Goal: Information Seeking & Learning: Learn about a topic

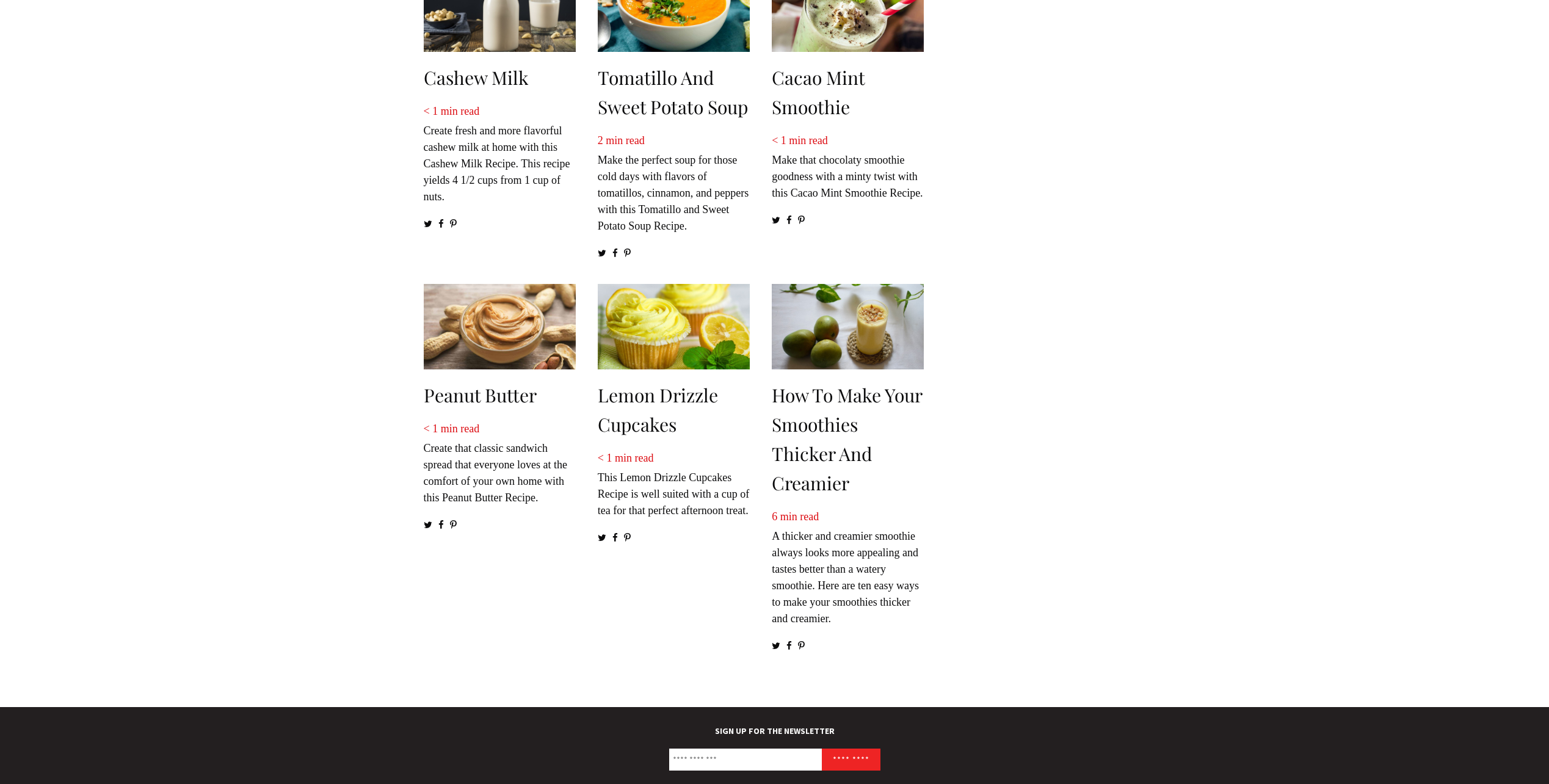
scroll to position [1419, 0]
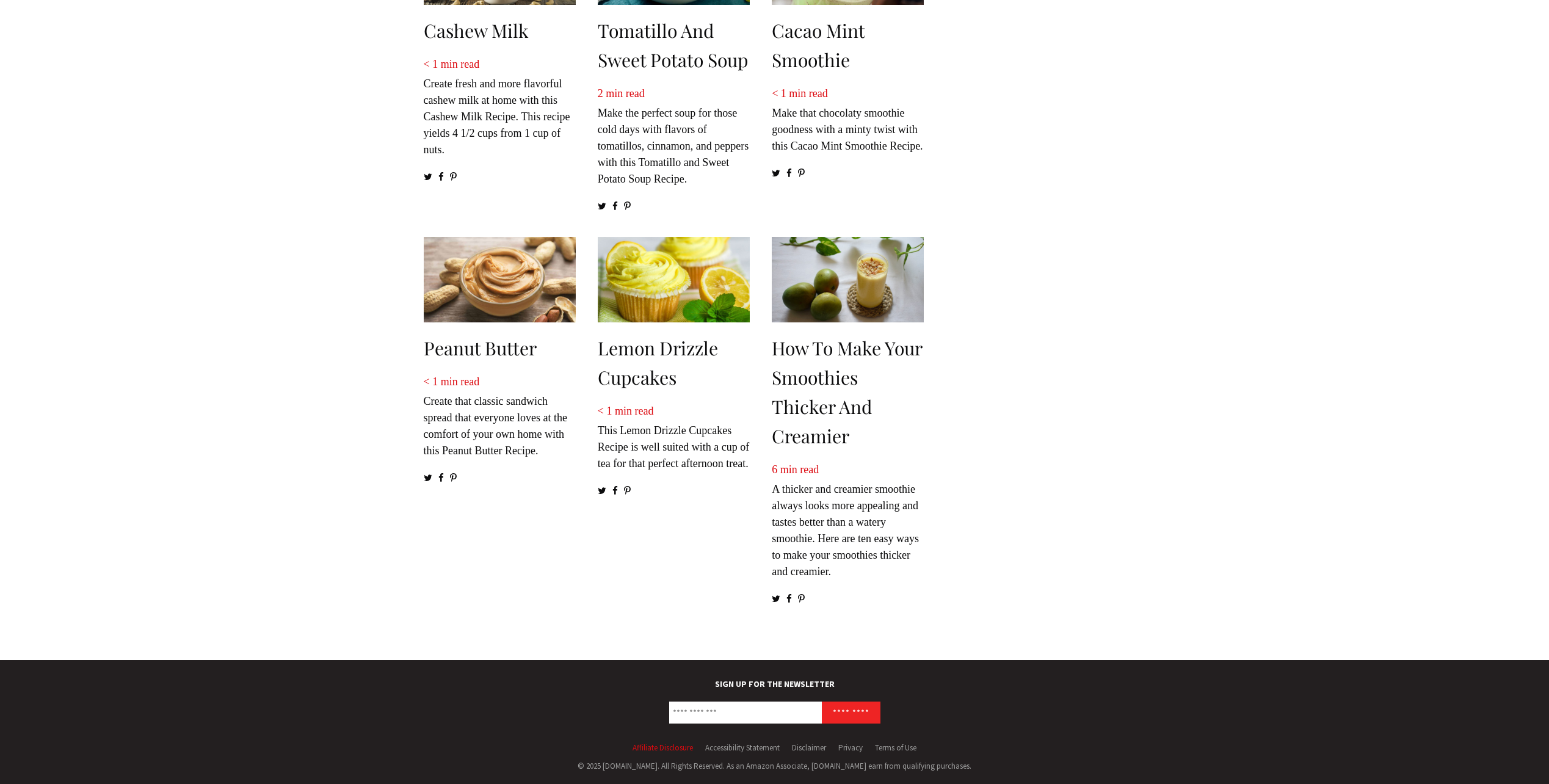
click at [658, 748] on link "Affiliate Disclosure" at bounding box center [662, 747] width 60 height 10
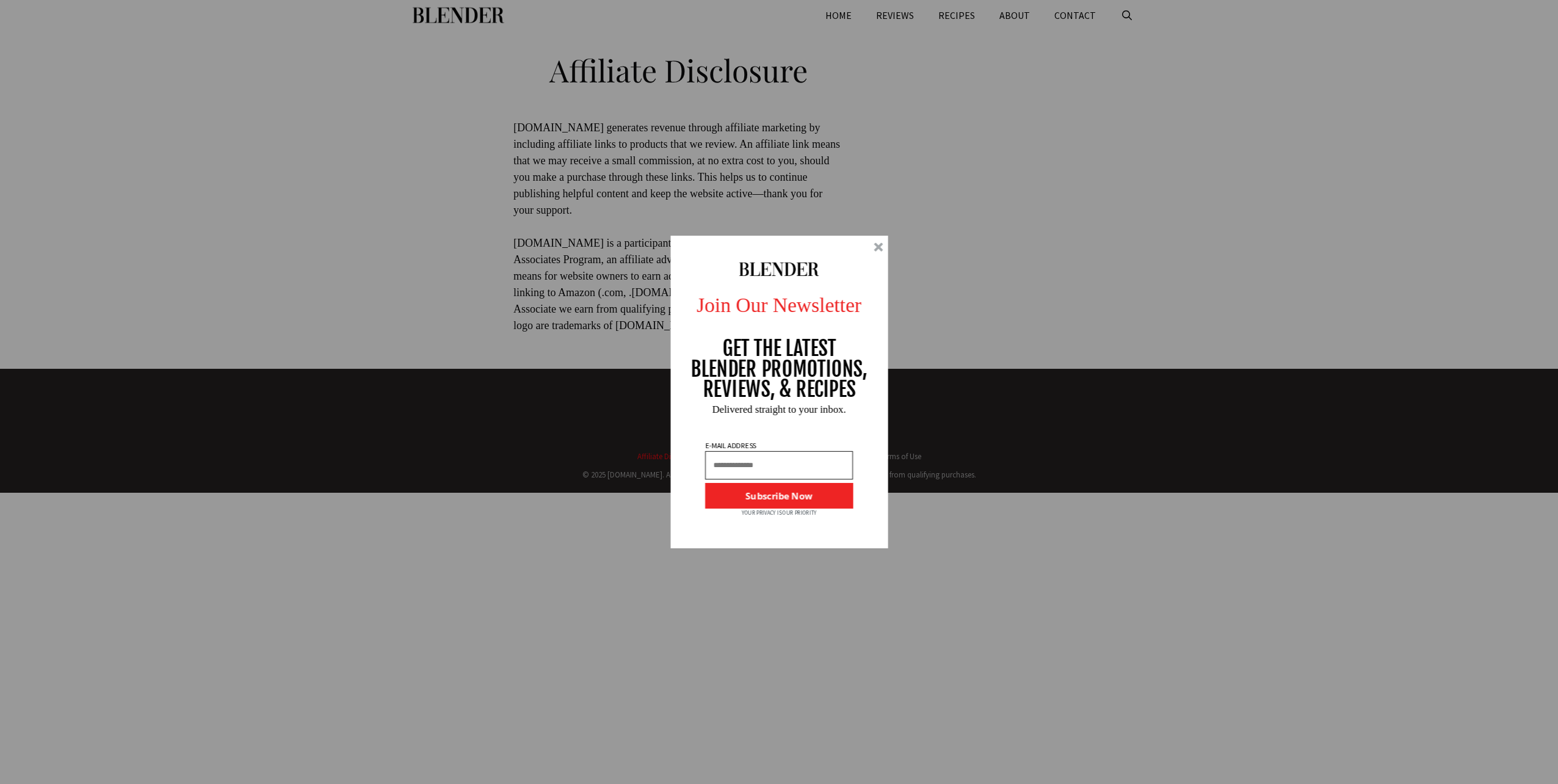
click at [898, 14] on div "Join Our Newsletter GET THE LATEST BLENDER PROMOTIONS, REVIEWS, & RECIPES Subsc…" at bounding box center [779, 392] width 1558 height 784
click at [882, 242] on div at bounding box center [779, 392] width 218 height 313
click at [882, 243] on div at bounding box center [877, 247] width 9 height 9
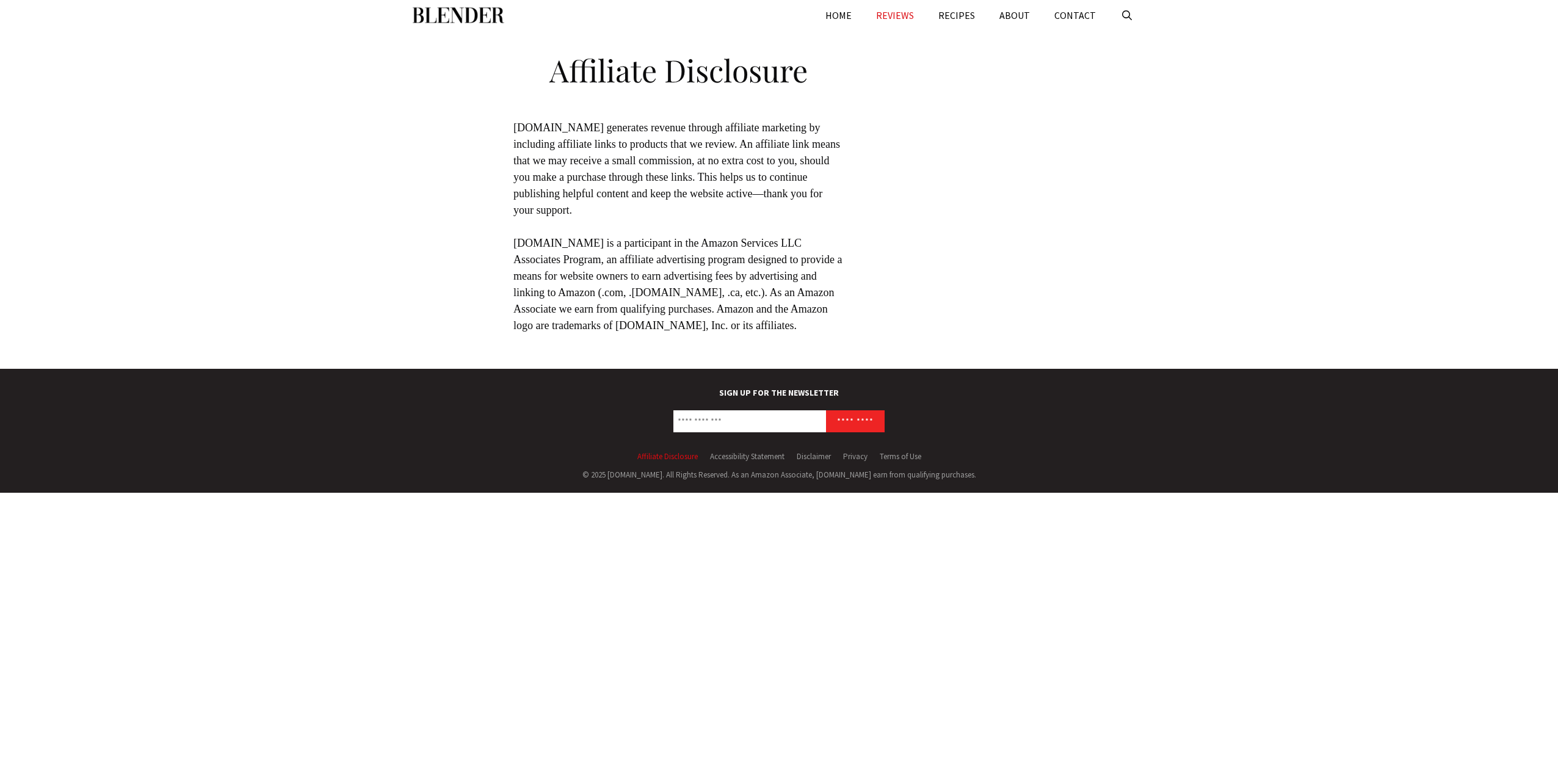
click at [891, 21] on link "REVIEWS" at bounding box center [895, 15] width 62 height 30
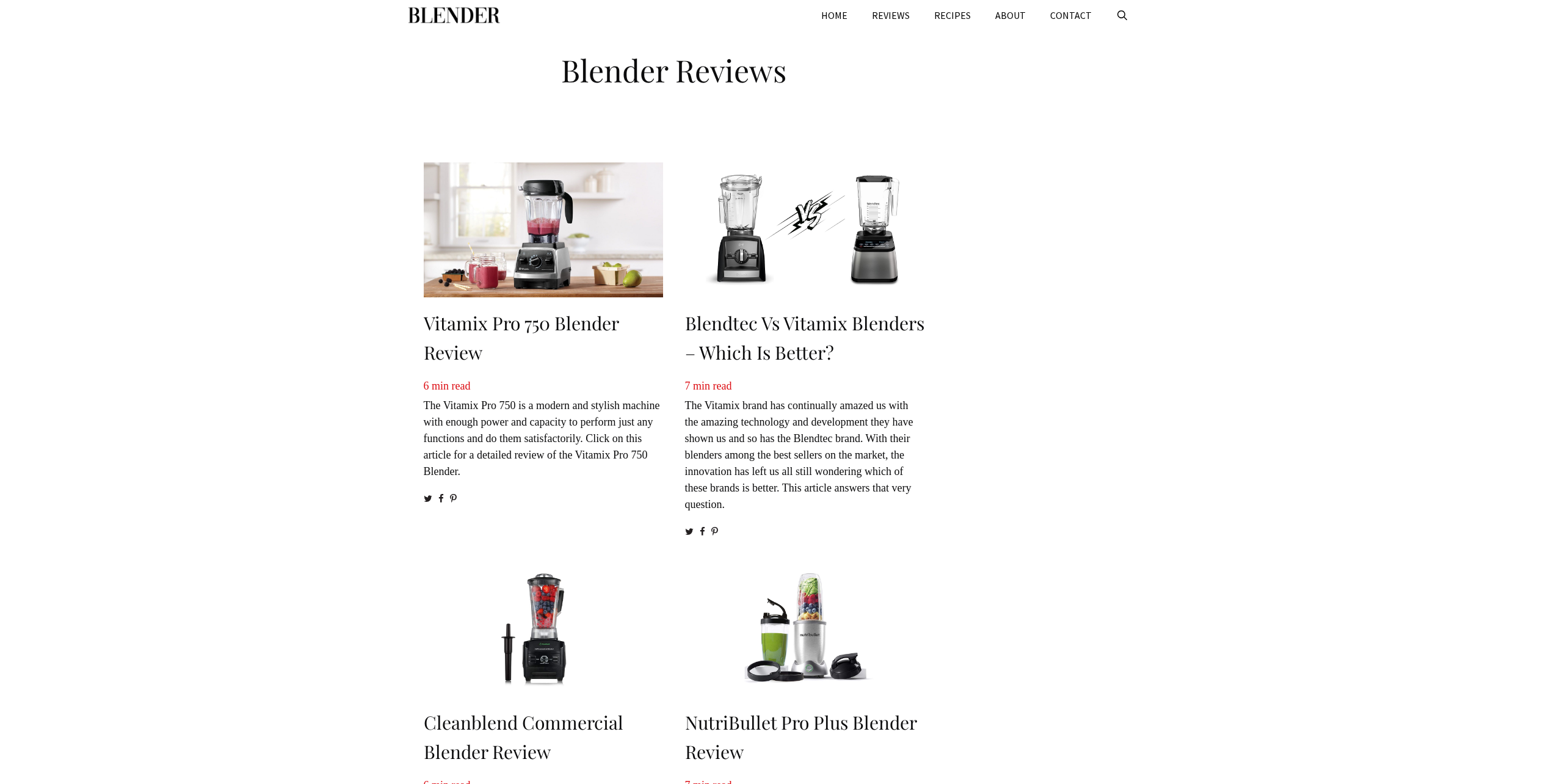
click at [539, 245] on img at bounding box center [543, 229] width 239 height 135
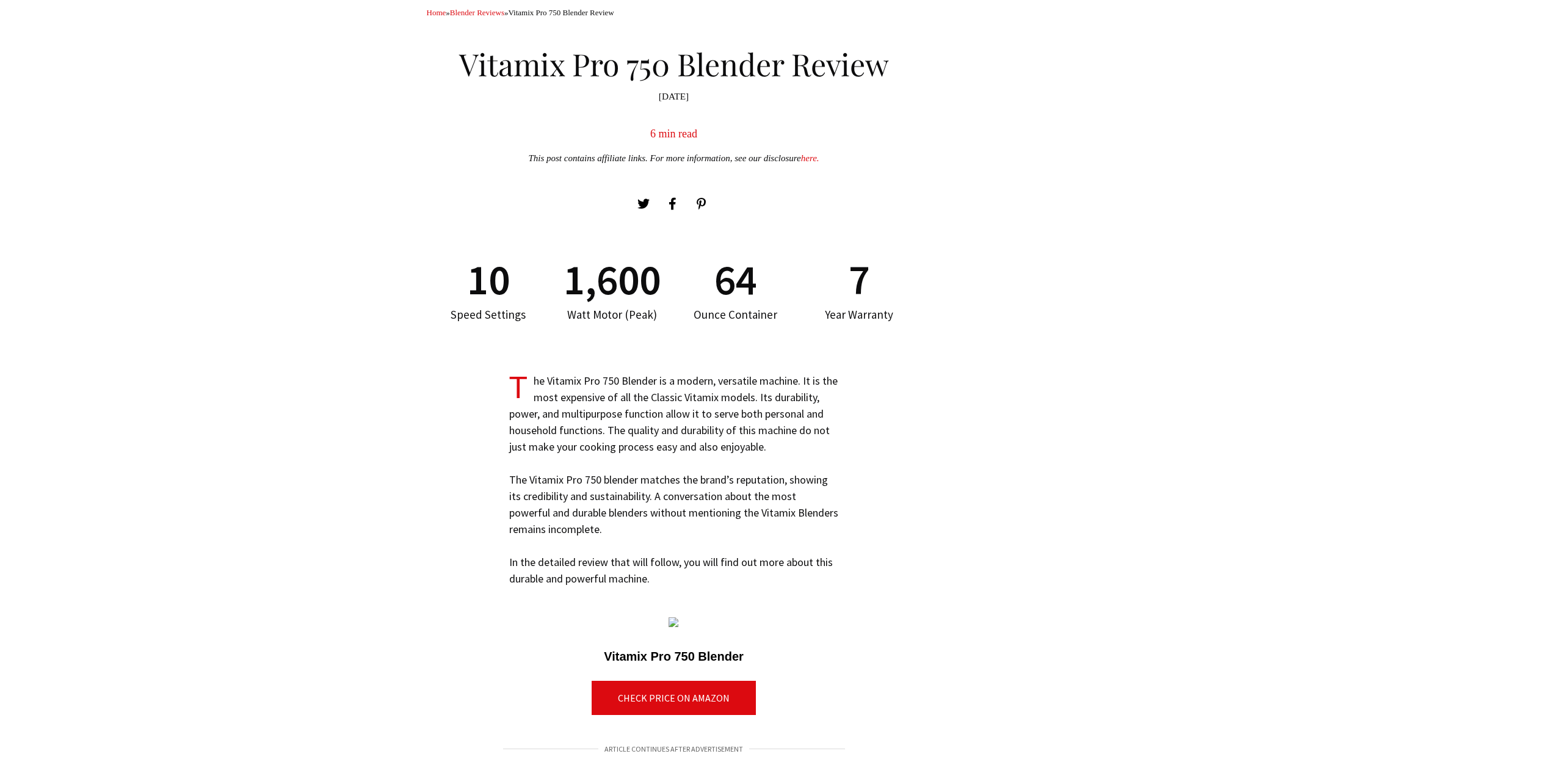
scroll to position [1017, 0]
